Goal: Task Accomplishment & Management: Complete application form

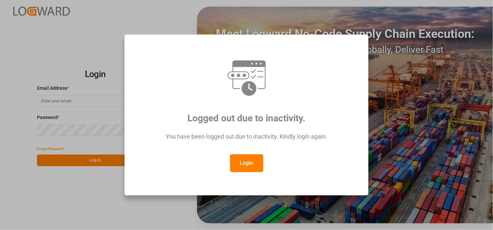
type input "[EMAIL_ADDRESS][DOMAIN_NAME]"
click at [242, 163] on button "Login" at bounding box center [246, 164] width 33 height 18
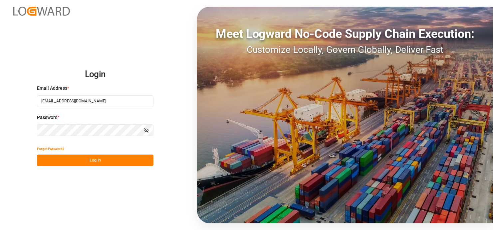
click at [110, 161] on button "Log In" at bounding box center [95, 161] width 117 height 12
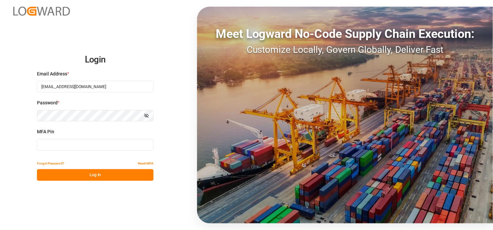
click at [65, 144] on input at bounding box center [95, 145] width 117 height 12
type input "557052"
click at [95, 176] on button "Log In" at bounding box center [95, 176] width 117 height 12
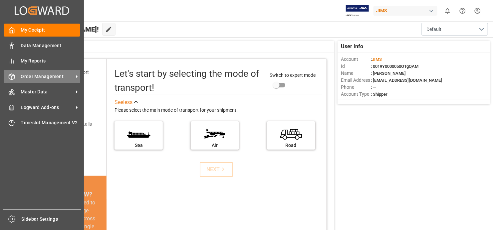
click at [70, 74] on span "Order Management" at bounding box center [47, 76] width 53 height 7
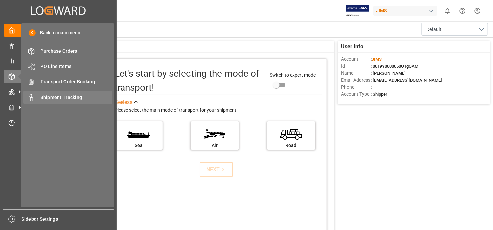
click at [94, 96] on span "Shipment Tracking" at bounding box center [77, 97] width 72 height 7
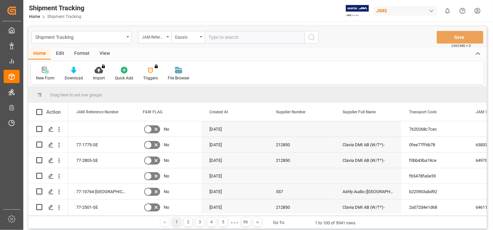
click at [45, 68] on icon at bounding box center [45, 70] width 7 height 7
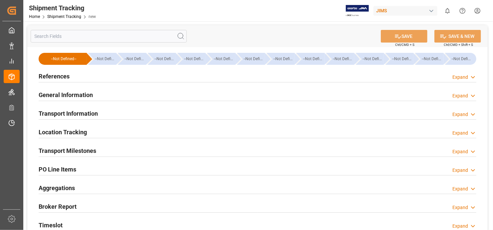
click at [52, 76] on h2 "References" at bounding box center [54, 76] width 31 height 9
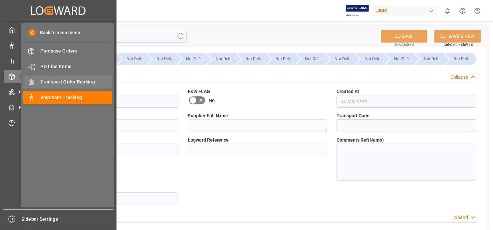
click at [60, 81] on span "Transport Order Booking" at bounding box center [77, 82] width 72 height 7
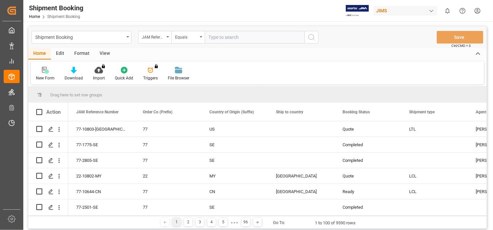
click at [44, 70] on icon at bounding box center [45, 70] width 7 height 7
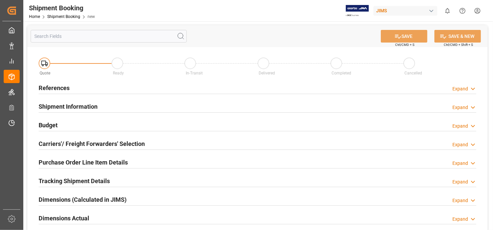
click at [57, 86] on h2 "References" at bounding box center [54, 88] width 31 height 9
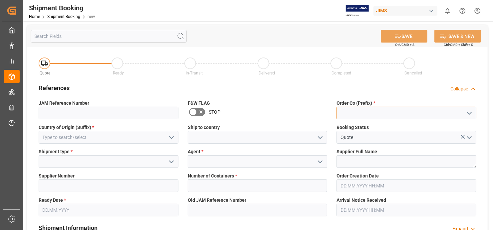
click at [400, 110] on input at bounding box center [407, 113] width 140 height 13
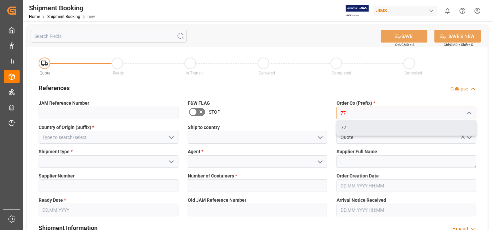
click at [340, 126] on div "77" at bounding box center [406, 128] width 139 height 15
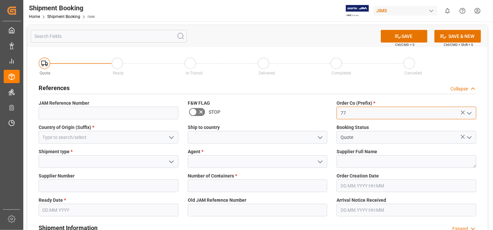
type input "77"
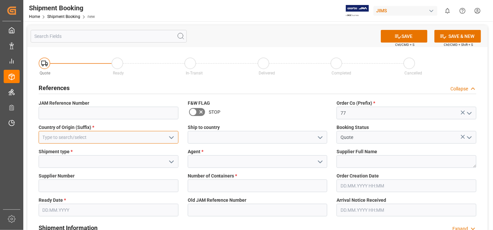
click at [92, 136] on input at bounding box center [109, 137] width 140 height 13
type input "7"
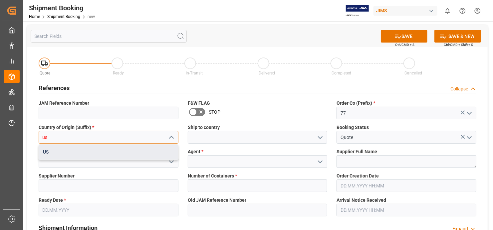
drag, startPoint x: 105, startPoint y: 157, endPoint x: 145, endPoint y: 149, distance: 40.4
click at [105, 156] on div "US" at bounding box center [108, 152] width 139 height 15
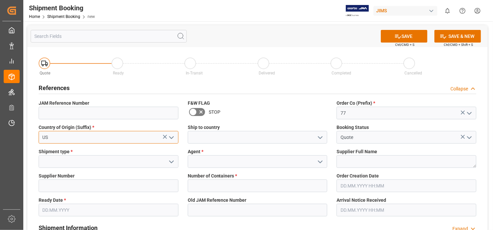
type input "US"
click at [172, 161] on icon "open menu" at bounding box center [172, 162] width 8 height 8
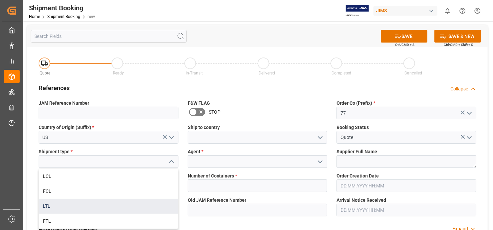
click at [113, 204] on div "LTL" at bounding box center [108, 206] width 139 height 15
type input "LTL"
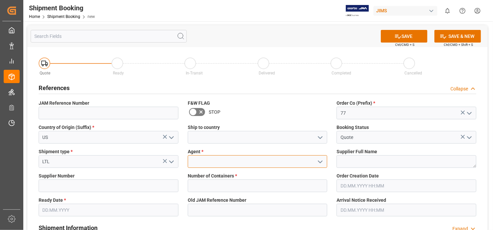
click at [260, 162] on input at bounding box center [258, 162] width 140 height 13
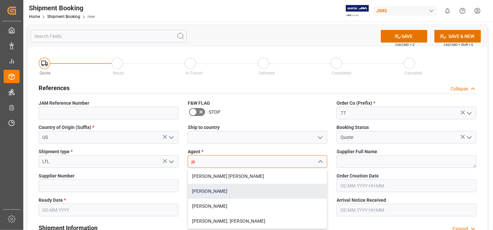
click at [244, 188] on div "[PERSON_NAME]" at bounding box center [257, 191] width 139 height 15
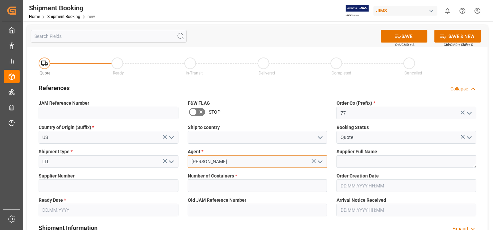
type input "[PERSON_NAME]"
click at [377, 162] on textarea at bounding box center [407, 162] width 140 height 13
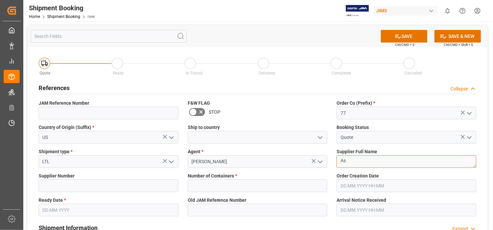
type textarea "A"
paste textarea "Ashly Audio ([GEOGRAPHIC_DATA], [GEOGRAPHIC_DATA])"
type textarea "Ashly Audio ([GEOGRAPHIC_DATA], [GEOGRAPHIC_DATA])"
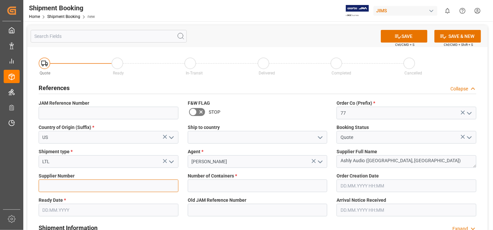
click at [71, 184] on input at bounding box center [109, 186] width 140 height 13
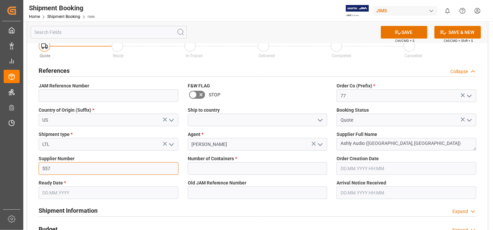
scroll to position [33, 0]
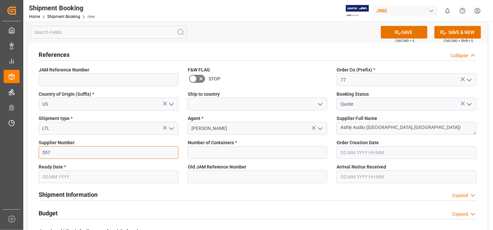
type input "557"
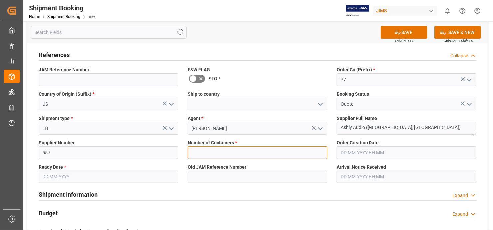
click at [322, 153] on input "text" at bounding box center [258, 153] width 140 height 13
type input "0"
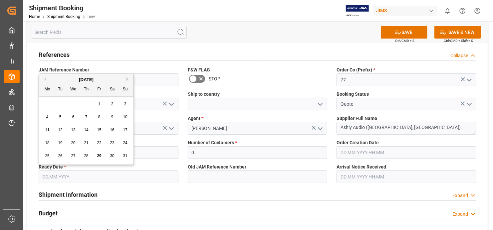
click at [143, 177] on input "text" at bounding box center [109, 177] width 140 height 13
click at [101, 156] on div "29" at bounding box center [99, 157] width 8 height 8
type input "[DATE]"
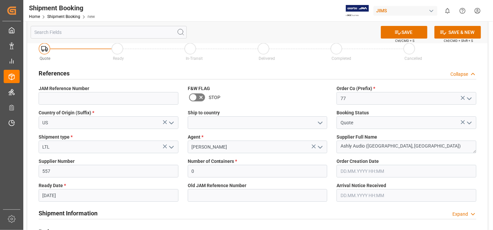
scroll to position [0, 0]
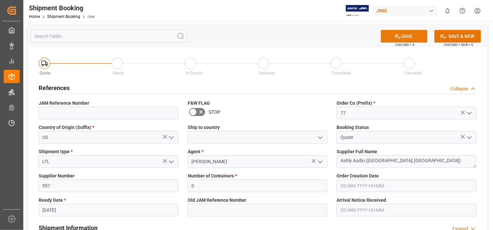
click at [413, 36] on button "SAVE" at bounding box center [404, 36] width 47 height 13
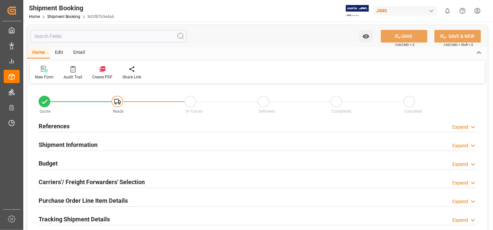
type input "0"
type input "[DATE]"
click at [48, 126] on h2 "References" at bounding box center [54, 126] width 31 height 9
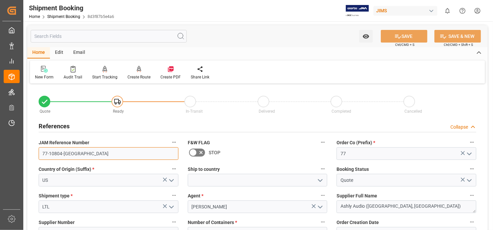
drag, startPoint x: 70, startPoint y: 154, endPoint x: 40, endPoint y: 152, distance: 29.7
click at [40, 152] on input "77-10804-US" at bounding box center [109, 154] width 140 height 13
